Goal: Check status: Check status

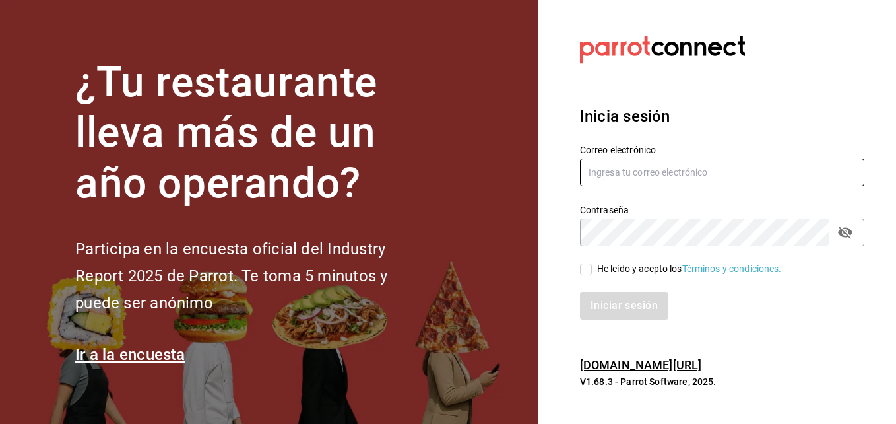
type input "[EMAIL_ADDRESS][DOMAIN_NAME]"
click at [591, 273] on input "He leído y acepto los Términos y condiciones." at bounding box center [586, 269] width 12 height 12
checkbox input "true"
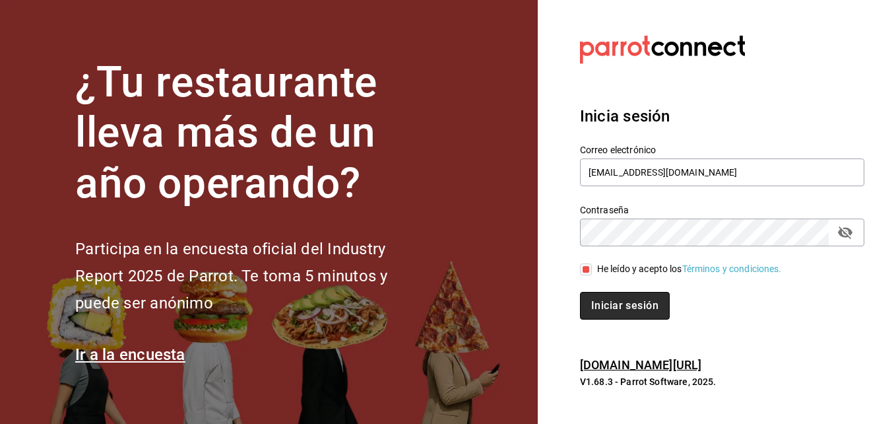
click at [609, 296] on button "Iniciar sesión" at bounding box center [625, 306] width 90 height 28
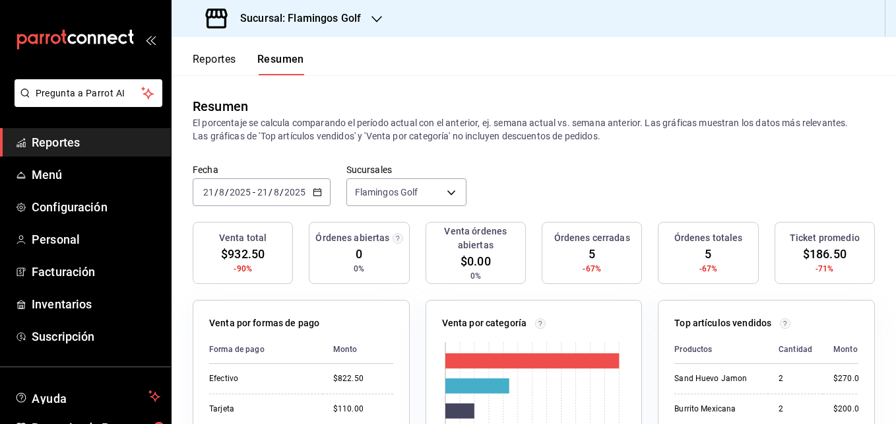
click at [217, 60] on button "Reportes" at bounding box center [215, 64] width 44 height 22
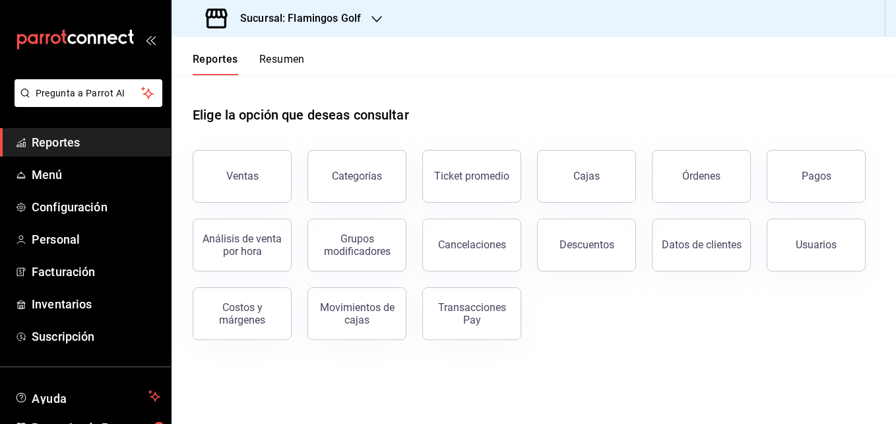
click at [376, 21] on icon "button" at bounding box center [377, 19] width 11 height 7
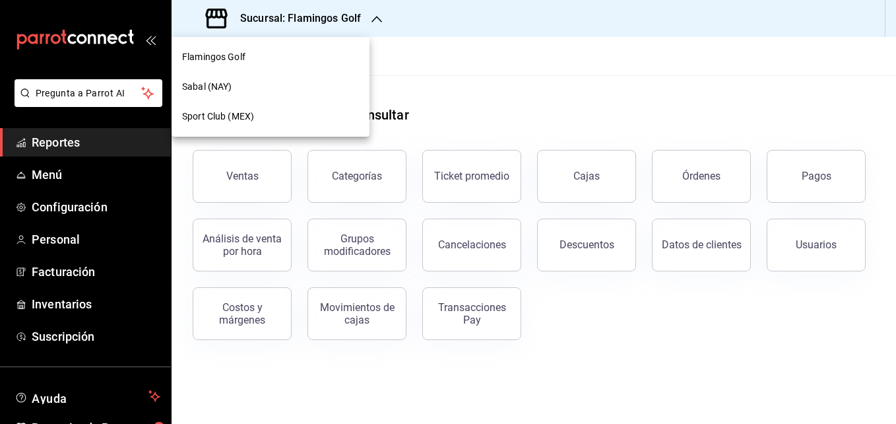
click at [219, 84] on span "Sabal (NAY)" at bounding box center [207, 87] width 50 height 14
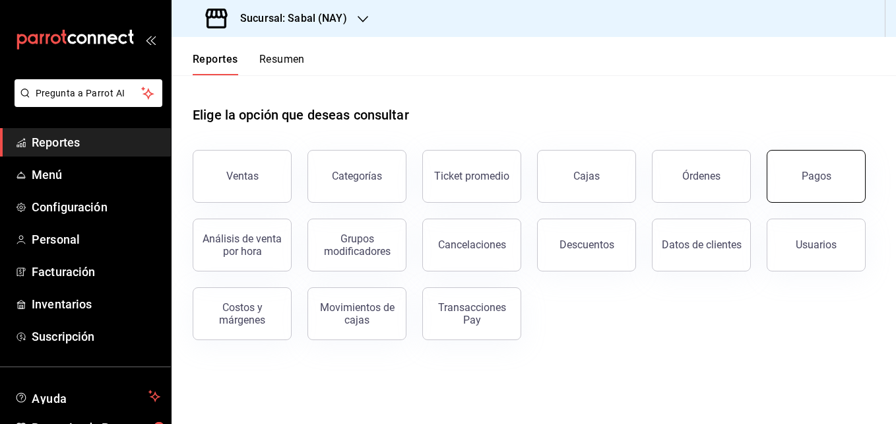
click at [808, 178] on div "Pagos" at bounding box center [817, 176] width 30 height 13
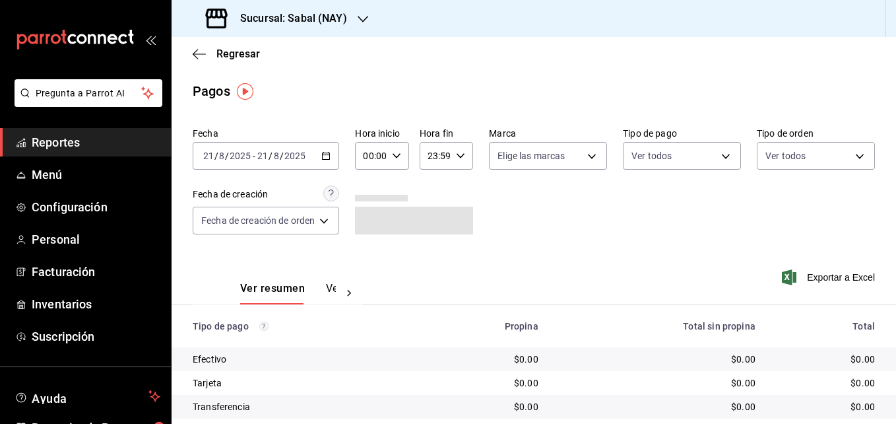
click at [321, 160] on div "2025-08-21 21 / 8 / 2025 - 2025-08-21 21 / 8 / 2025" at bounding box center [266, 156] width 147 height 28
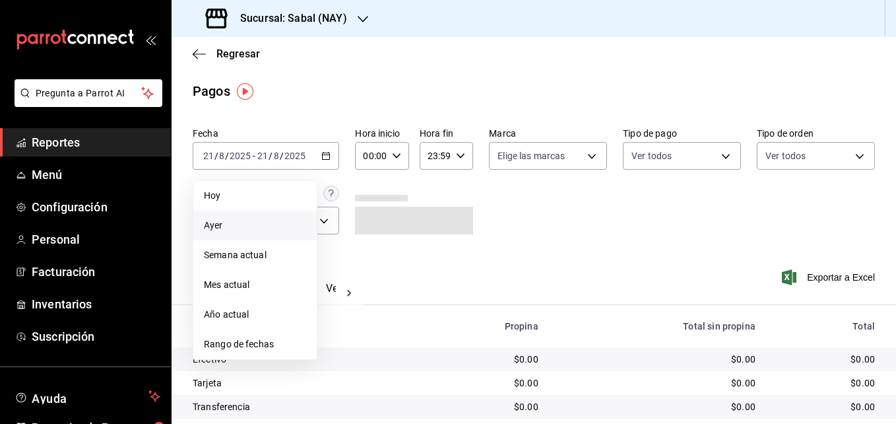
click at [218, 220] on span "Ayer" at bounding box center [255, 225] width 102 height 14
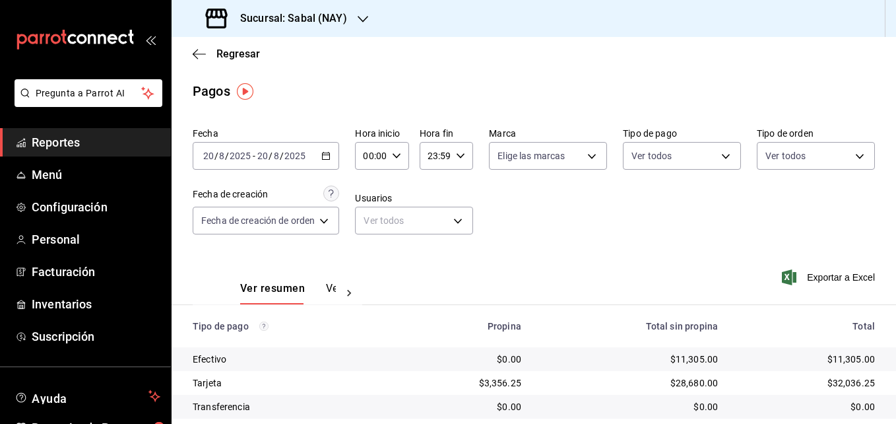
click at [190, 53] on div "Regresar" at bounding box center [534, 54] width 725 height 34
click at [193, 53] on icon "button" at bounding box center [199, 54] width 13 height 12
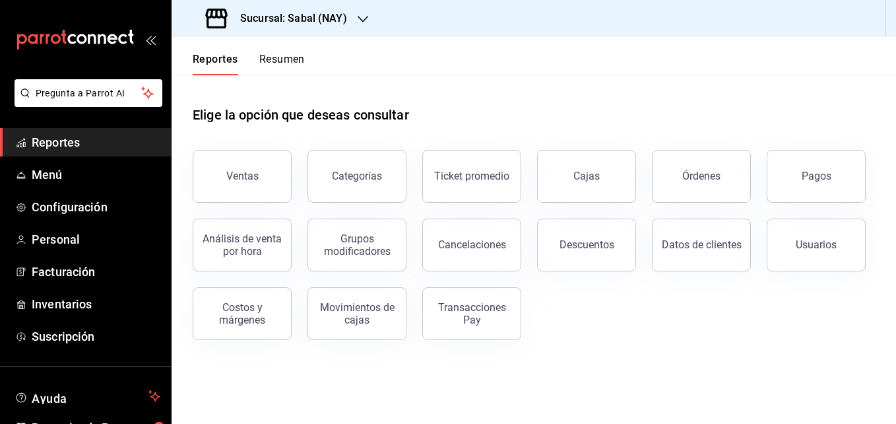
click at [361, 22] on icon "button" at bounding box center [363, 19] width 11 height 11
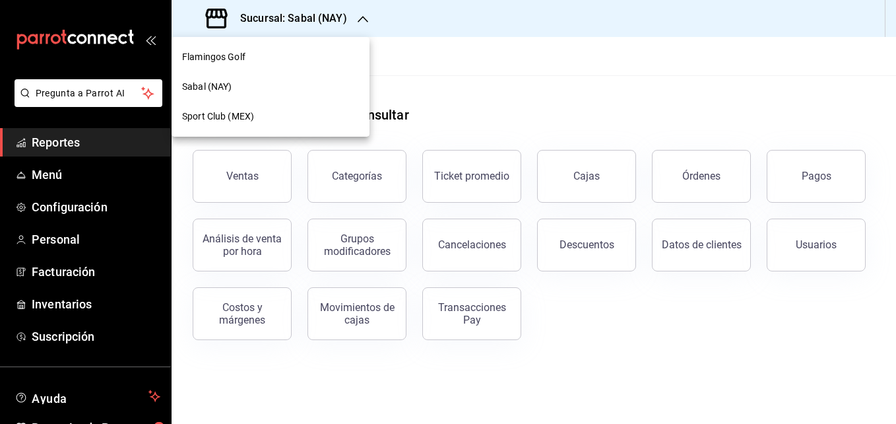
click at [228, 59] on span "Flamingos Golf" at bounding box center [213, 57] width 63 height 14
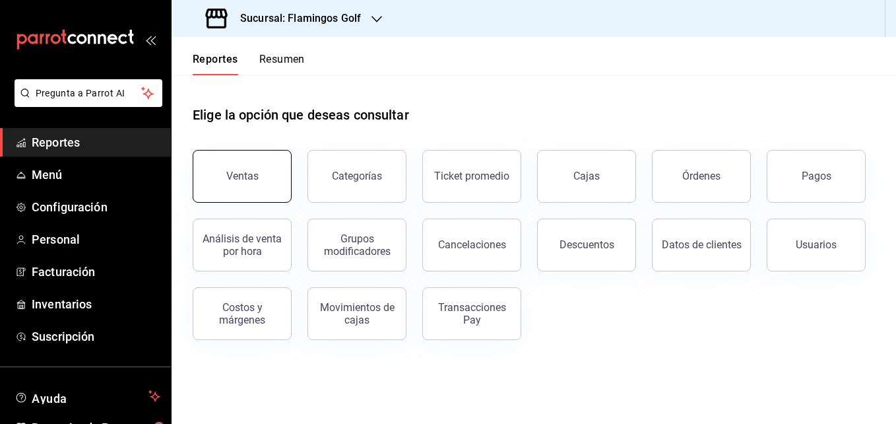
click at [252, 187] on button "Ventas" at bounding box center [242, 176] width 99 height 53
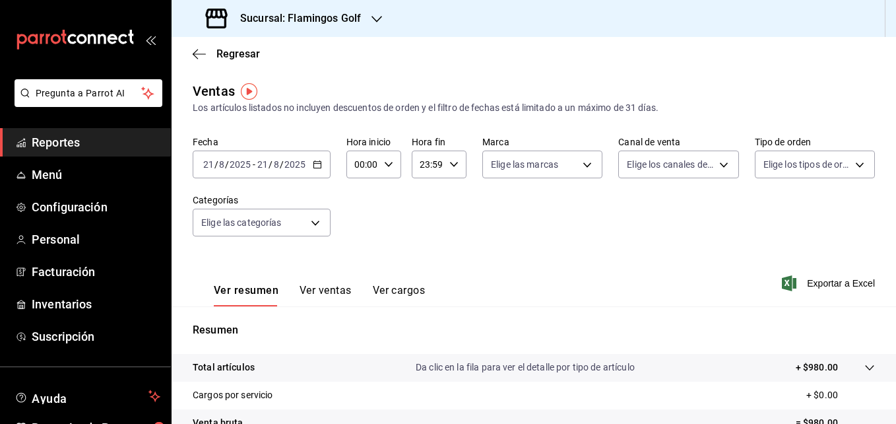
click at [317, 165] on icon "button" at bounding box center [317, 164] width 9 height 9
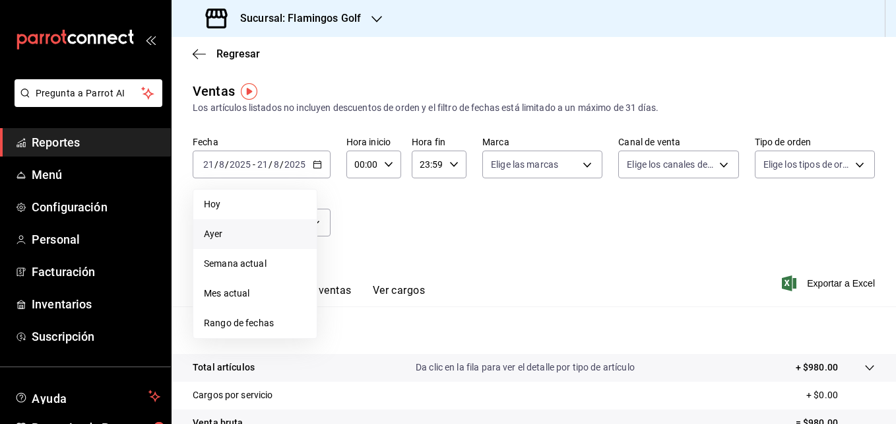
click at [224, 226] on li "Ayer" at bounding box center [254, 234] width 123 height 30
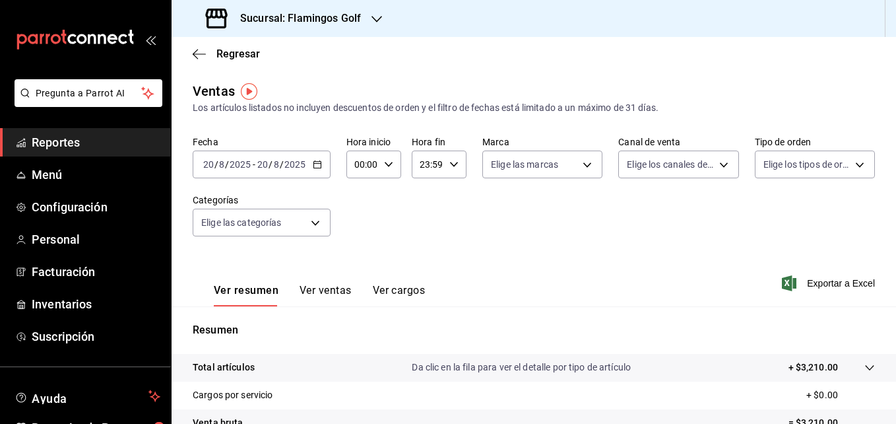
click at [57, 139] on span "Reportes" at bounding box center [96, 142] width 129 height 18
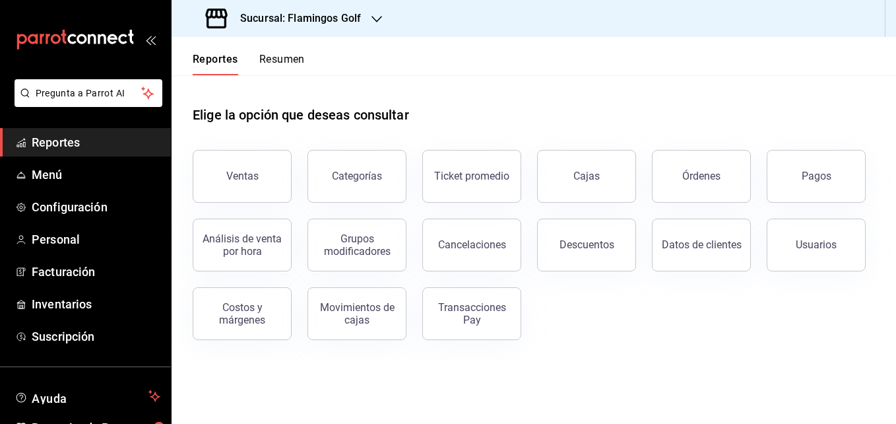
click at [374, 14] on icon "button" at bounding box center [377, 19] width 11 height 11
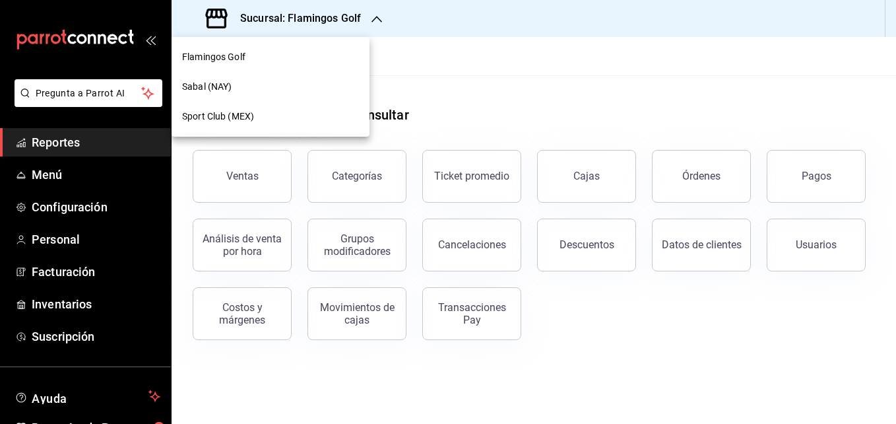
click at [223, 86] on span "Sabal (NAY)" at bounding box center [207, 87] width 50 height 14
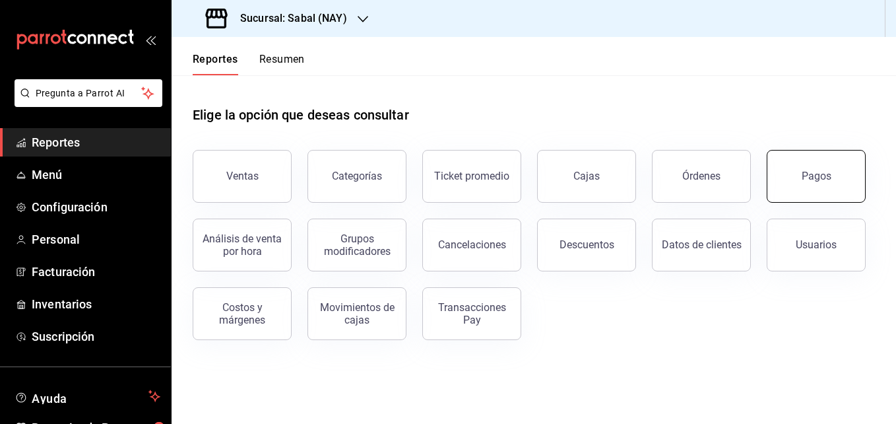
click at [811, 190] on button "Pagos" at bounding box center [816, 176] width 99 height 53
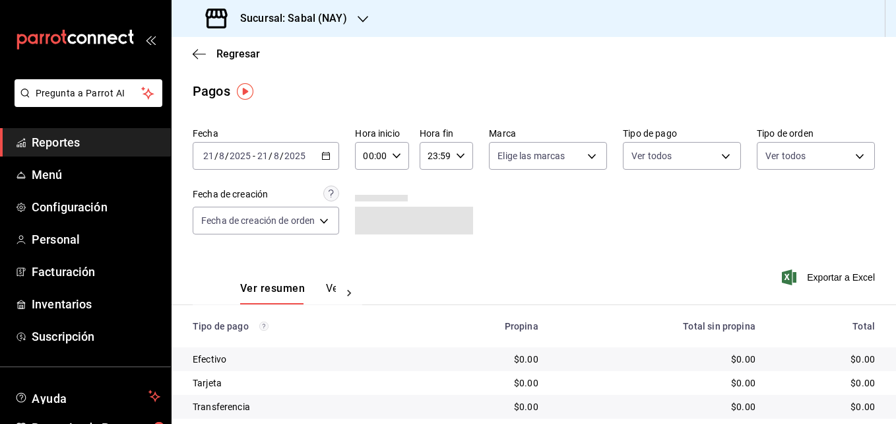
click at [326, 155] on \(Stroke\) "button" at bounding box center [326, 154] width 7 height 1
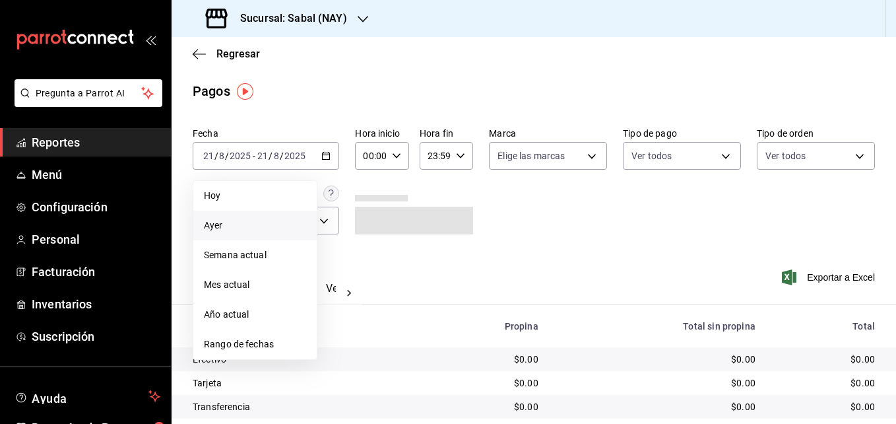
click at [222, 226] on span "Ayer" at bounding box center [255, 225] width 102 height 14
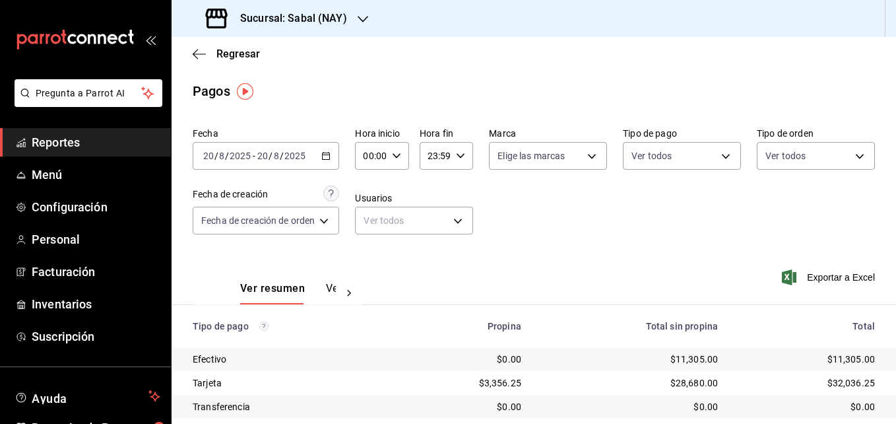
scroll to position [75, 0]
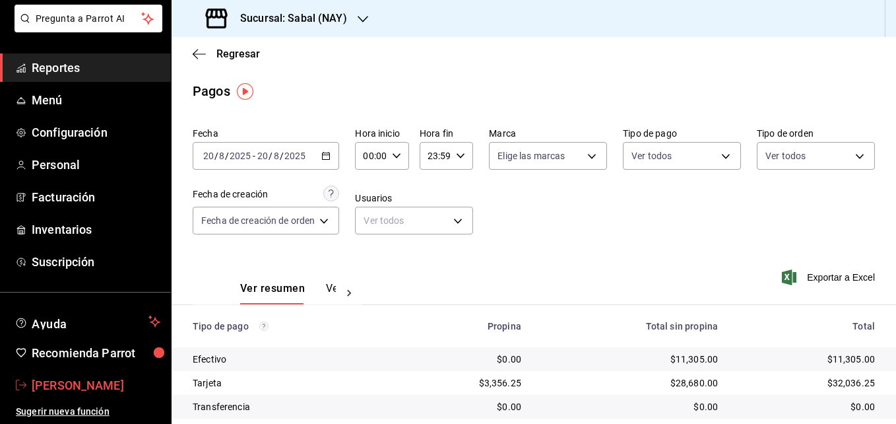
click at [81, 380] on span "[PERSON_NAME]" at bounding box center [96, 385] width 129 height 18
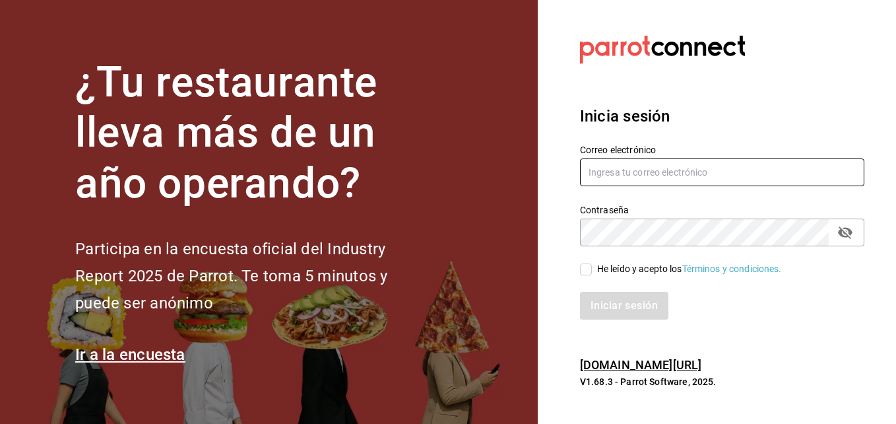
type input "[EMAIL_ADDRESS][DOMAIN_NAME]"
click at [592, 273] on span "He leído y acepto los Términos y condiciones." at bounding box center [687, 269] width 190 height 14
click at [592, 273] on input "He leído y acepto los Términos y condiciones." at bounding box center [586, 269] width 12 height 12
checkbox input "true"
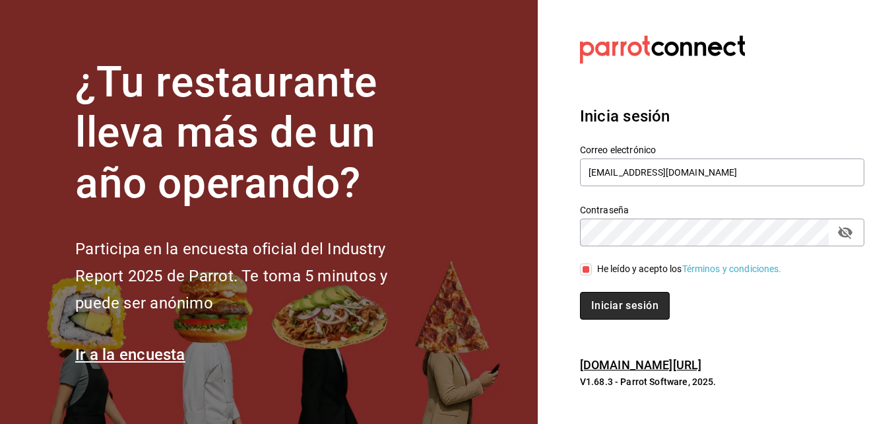
click at [613, 307] on button "Iniciar sesión" at bounding box center [625, 306] width 90 height 28
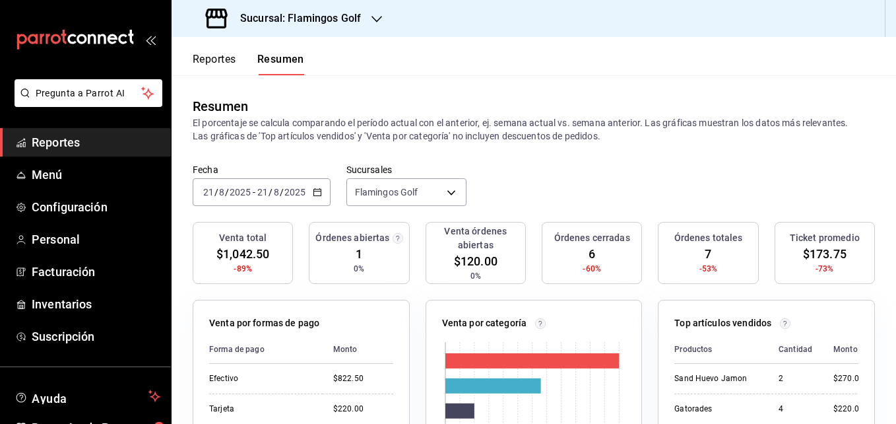
click at [211, 59] on button "Reportes" at bounding box center [215, 64] width 44 height 22
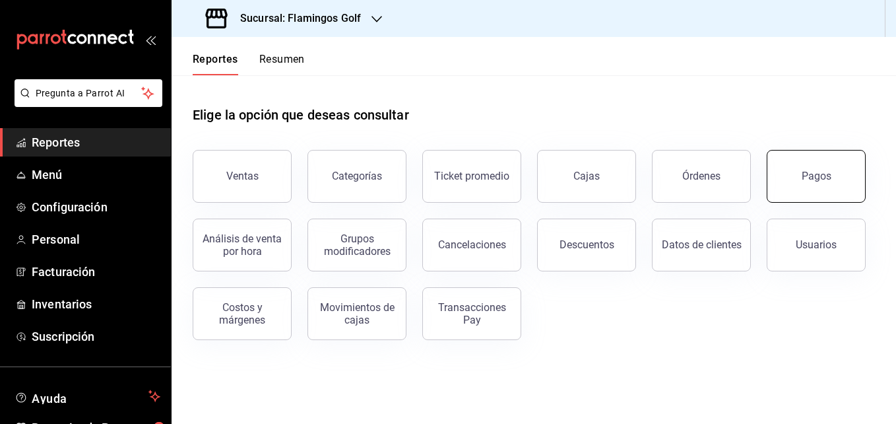
click at [814, 180] on div "Pagos" at bounding box center [817, 176] width 30 height 13
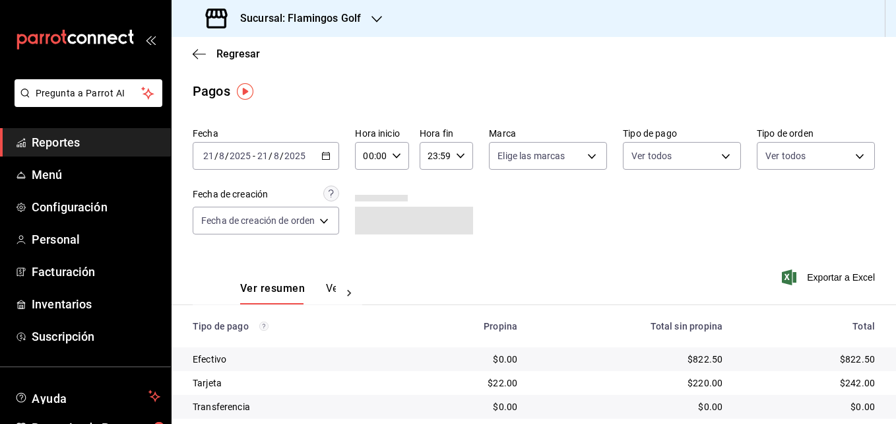
click at [324, 158] on \(Stroke\) "button" at bounding box center [326, 155] width 8 height 7
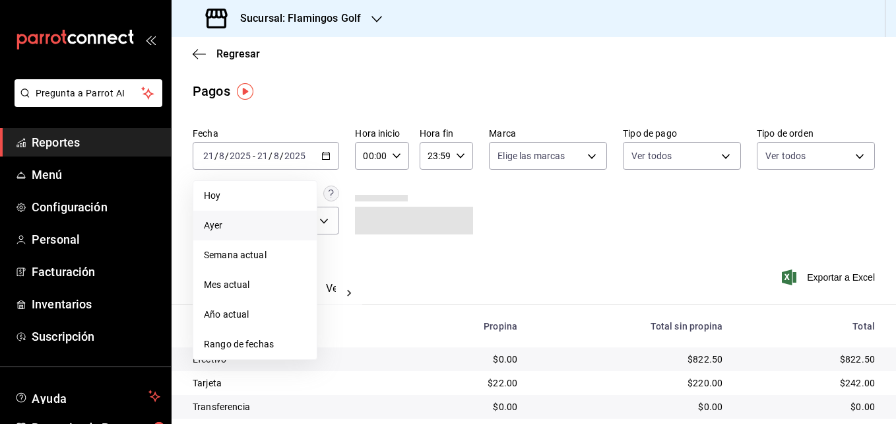
click at [212, 222] on span "Ayer" at bounding box center [255, 225] width 102 height 14
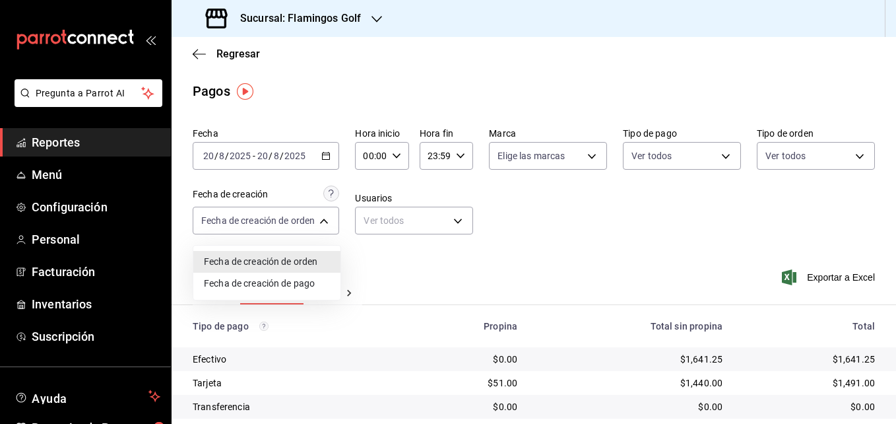
click at [212, 222] on body "Pregunta a Parrot AI Reportes Menú Configuración Personal Facturación Inventari…" at bounding box center [448, 212] width 896 height 424
drag, startPoint x: 894, startPoint y: 188, endPoint x: 896, endPoint y: 127, distance: 61.4
click at [896, 127] on html "Pregunta a Parrot AI Reportes Menú Configuración Personal Facturación Inventari…" at bounding box center [448, 212] width 896 height 424
drag, startPoint x: 168, startPoint y: 212, endPoint x: 176, endPoint y: 302, distance: 90.2
click at [176, 302] on div at bounding box center [448, 212] width 896 height 424
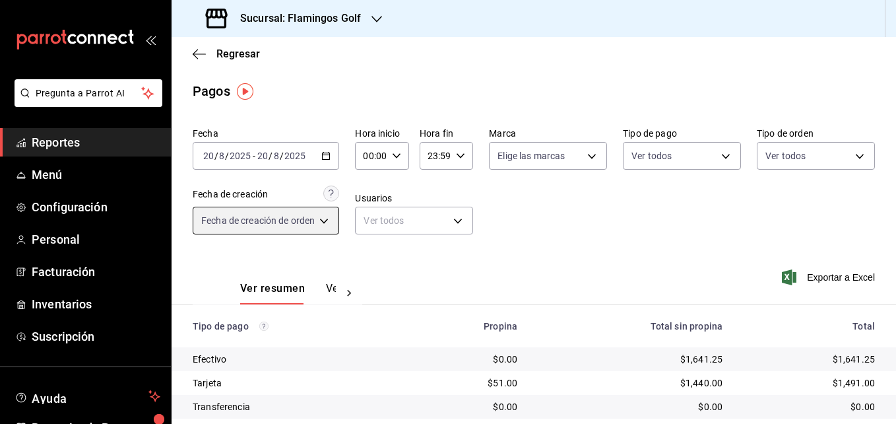
scroll to position [75, 0]
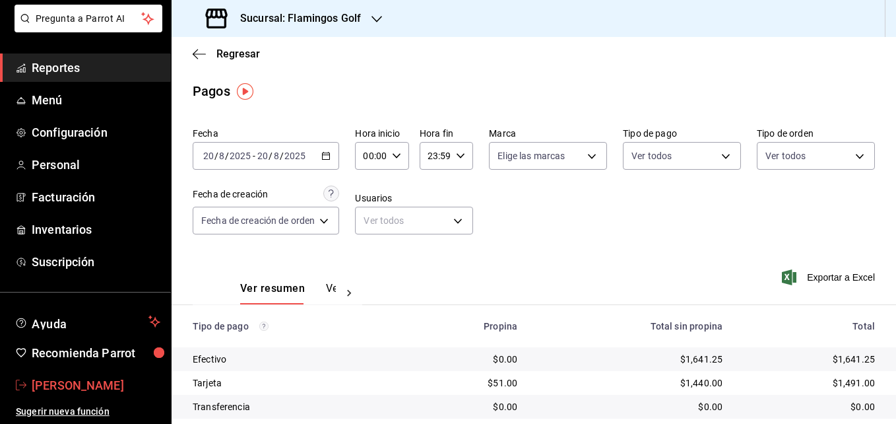
click at [88, 389] on span "[PERSON_NAME]" at bounding box center [96, 385] width 129 height 18
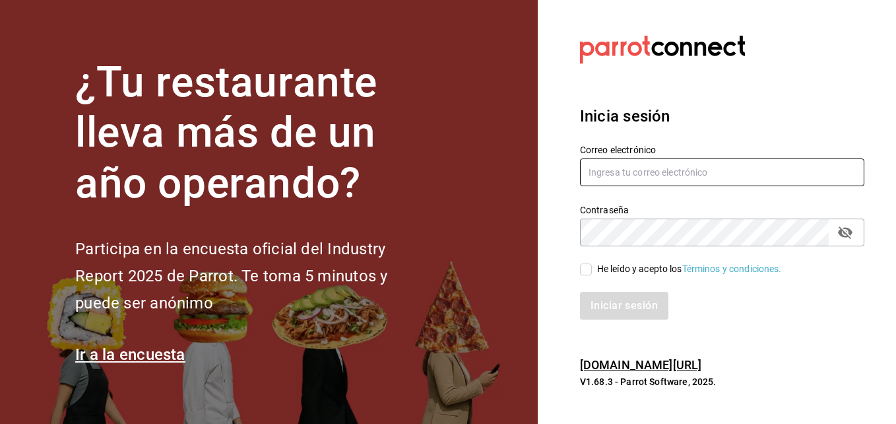
type input "[EMAIL_ADDRESS][DOMAIN_NAME]"
